Goal: Information Seeking & Learning: Find specific fact

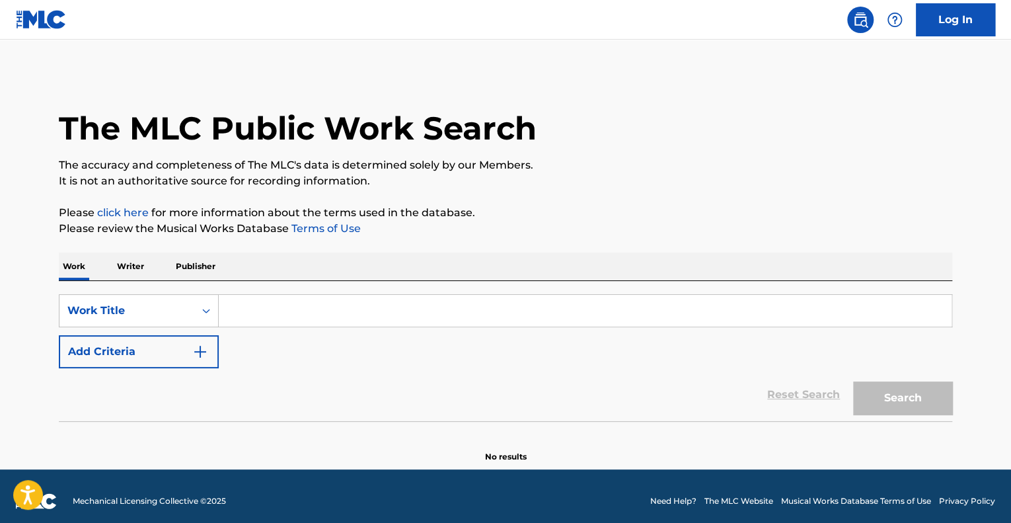
click at [366, 310] on input "Search Form" at bounding box center [585, 311] width 733 height 32
paste input "200 [PERSON_NAME]"
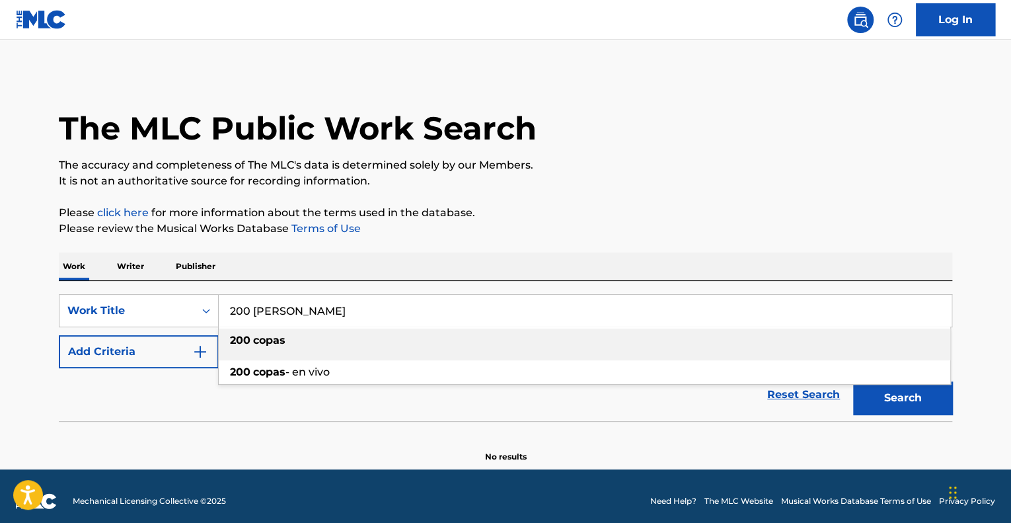
click at [286, 350] on div "200 [PERSON_NAME]" at bounding box center [585, 340] width 732 height 24
type input "200 [PERSON_NAME]"
click at [901, 388] on button "Search" at bounding box center [902, 397] width 99 height 33
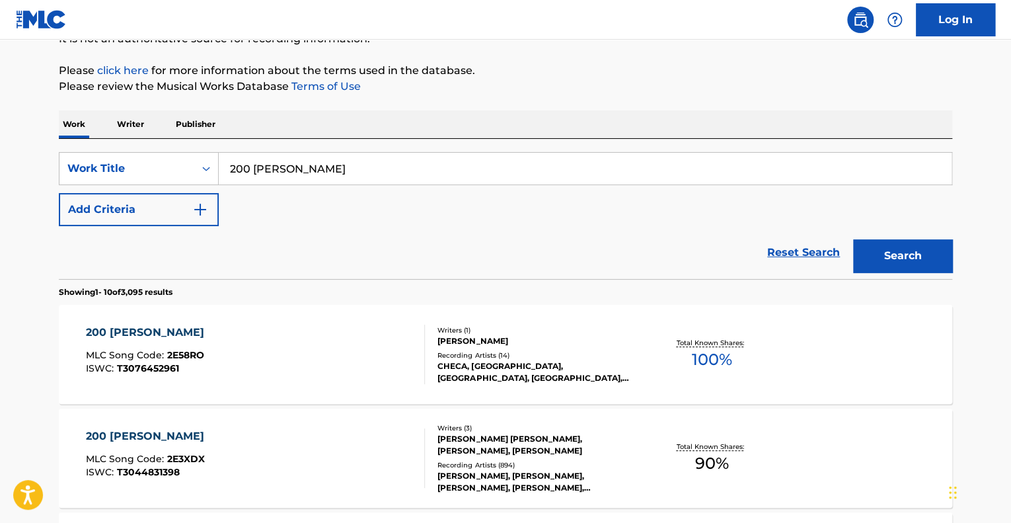
scroll to position [251, 0]
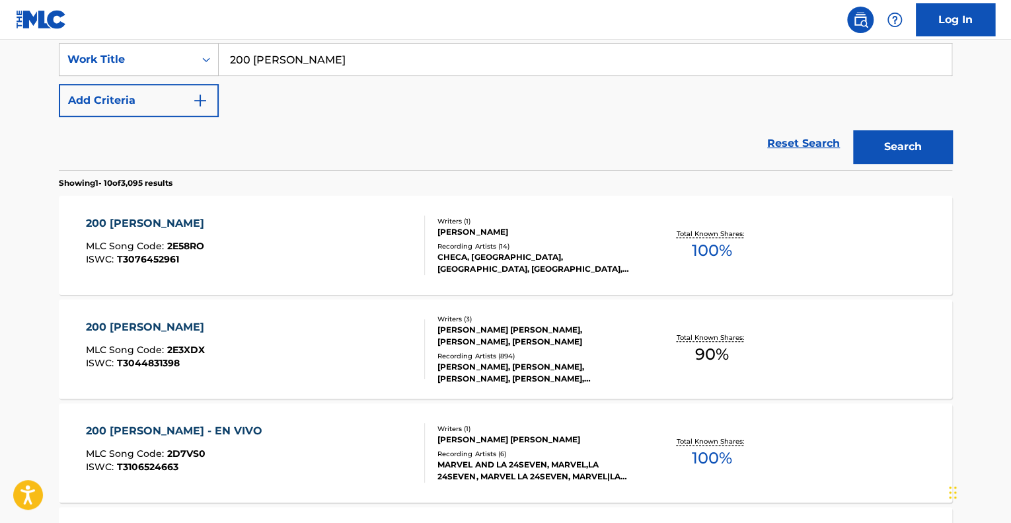
click at [457, 331] on div "[PERSON_NAME] [PERSON_NAME], [PERSON_NAME], [PERSON_NAME]" at bounding box center [538, 336] width 200 height 24
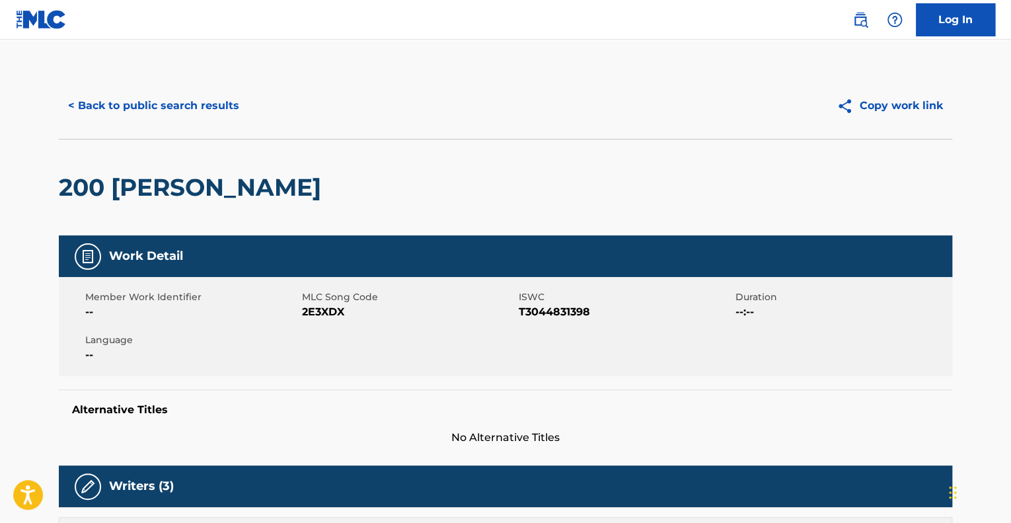
click at [93, 113] on button "< Back to public search results" at bounding box center [154, 105] width 190 height 33
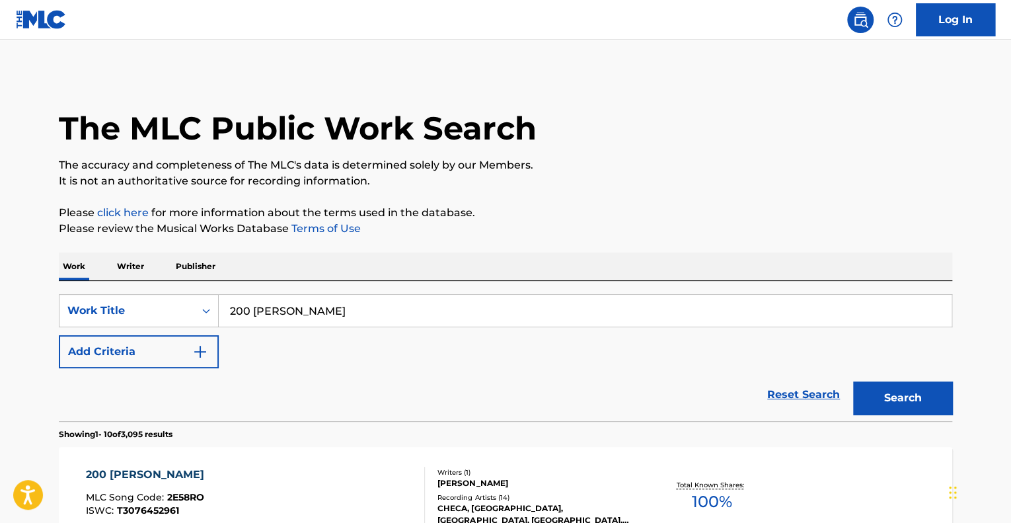
scroll to position [251, 0]
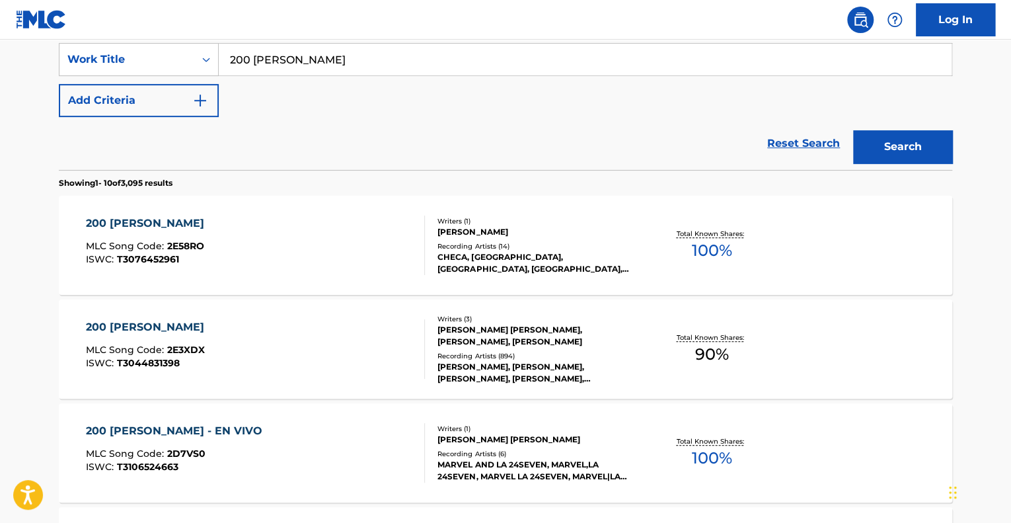
click at [506, 324] on div "[PERSON_NAME] [PERSON_NAME], [PERSON_NAME], [PERSON_NAME]" at bounding box center [538, 336] width 200 height 24
